Goal: Information Seeking & Learning: Learn about a topic

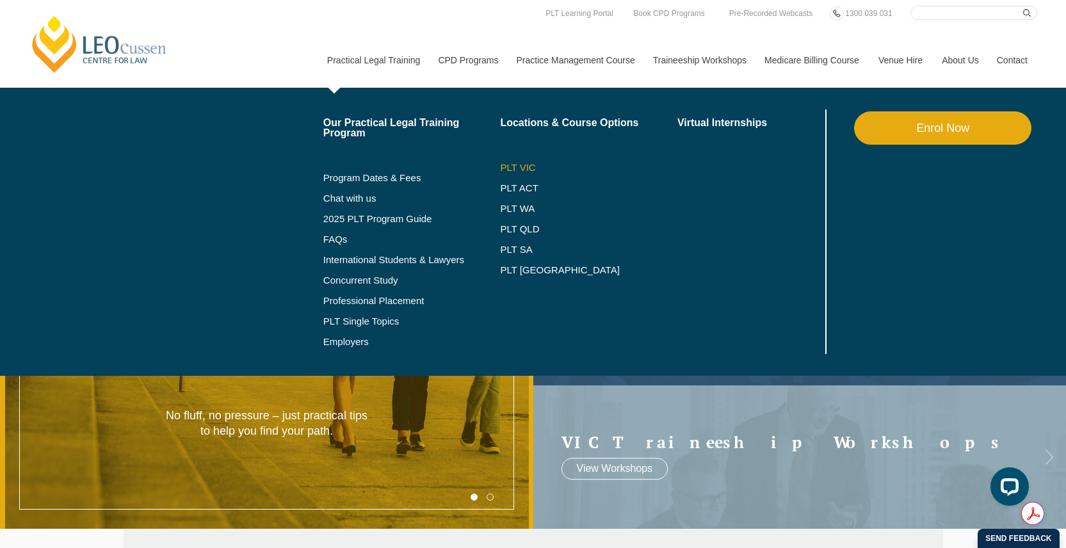
click at [523, 166] on link "PLT VIC" at bounding box center [588, 168] width 177 height 10
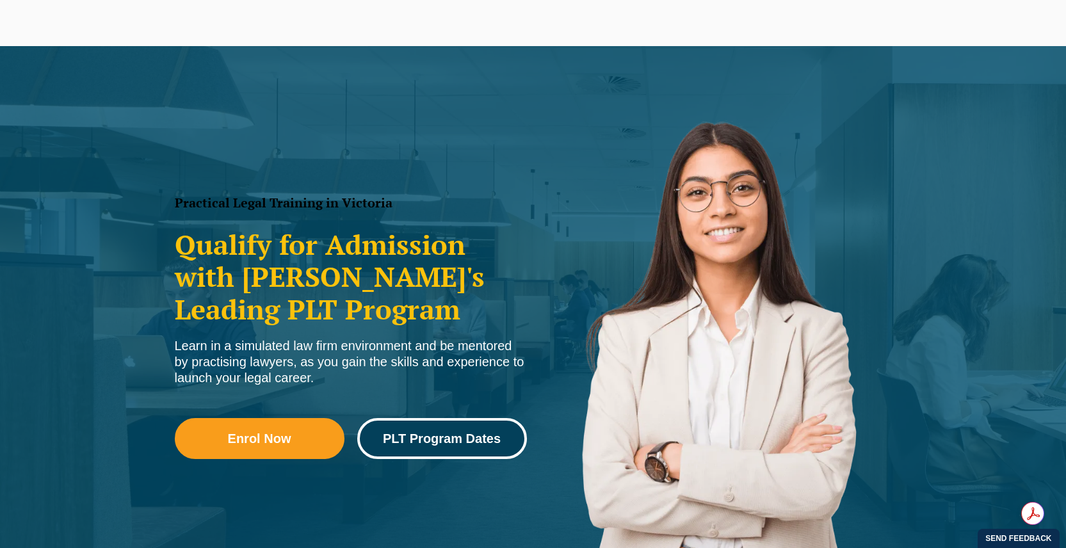
click at [465, 443] on span "PLT Program Dates" at bounding box center [442, 438] width 118 height 13
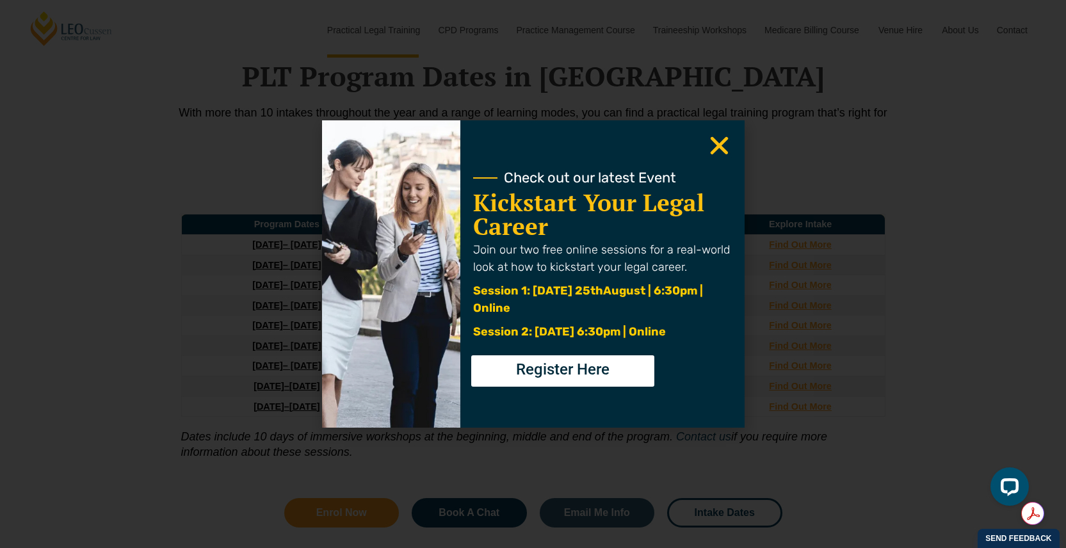
click at [716, 152] on icon "Close" at bounding box center [719, 145] width 25 height 25
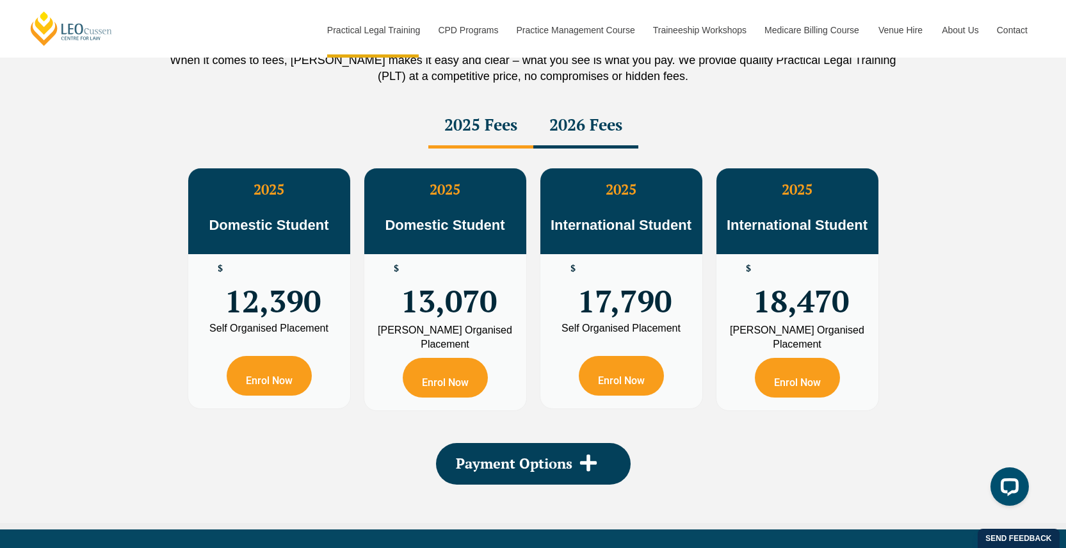
scroll to position [2283, 0]
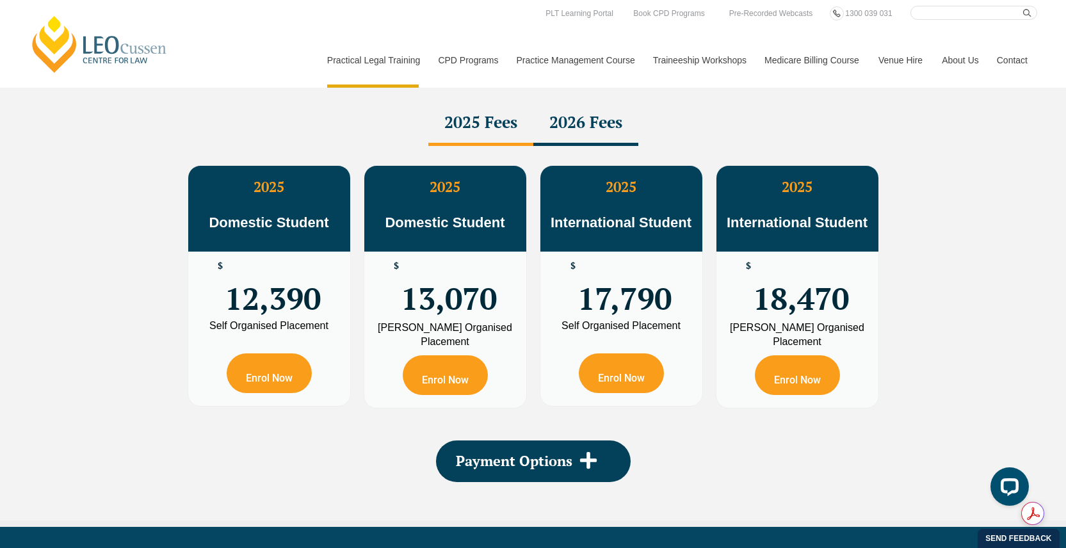
click at [591, 132] on div "2026 Fees" at bounding box center [585, 123] width 105 height 45
